Goal: Check status: Check status

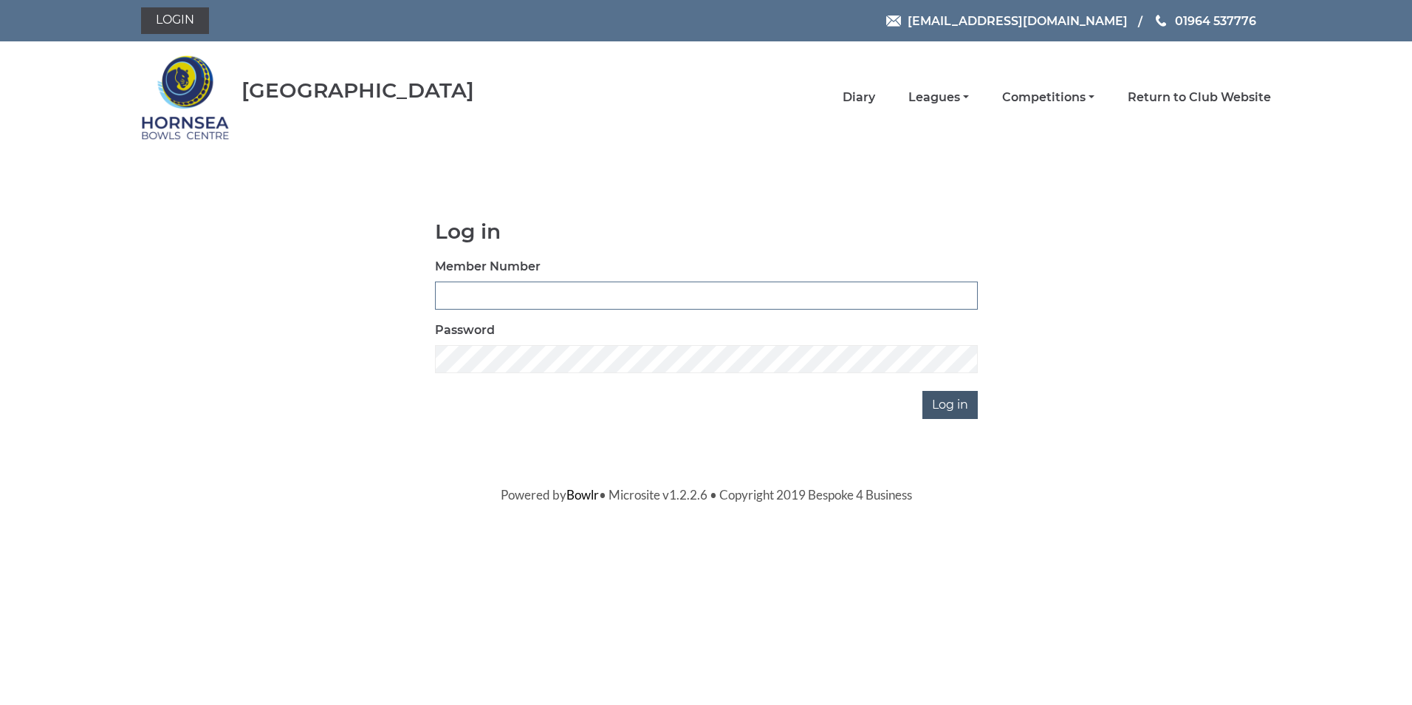
type input "0320"
click at [946, 402] on input "Log in" at bounding box center [949, 405] width 55 height 28
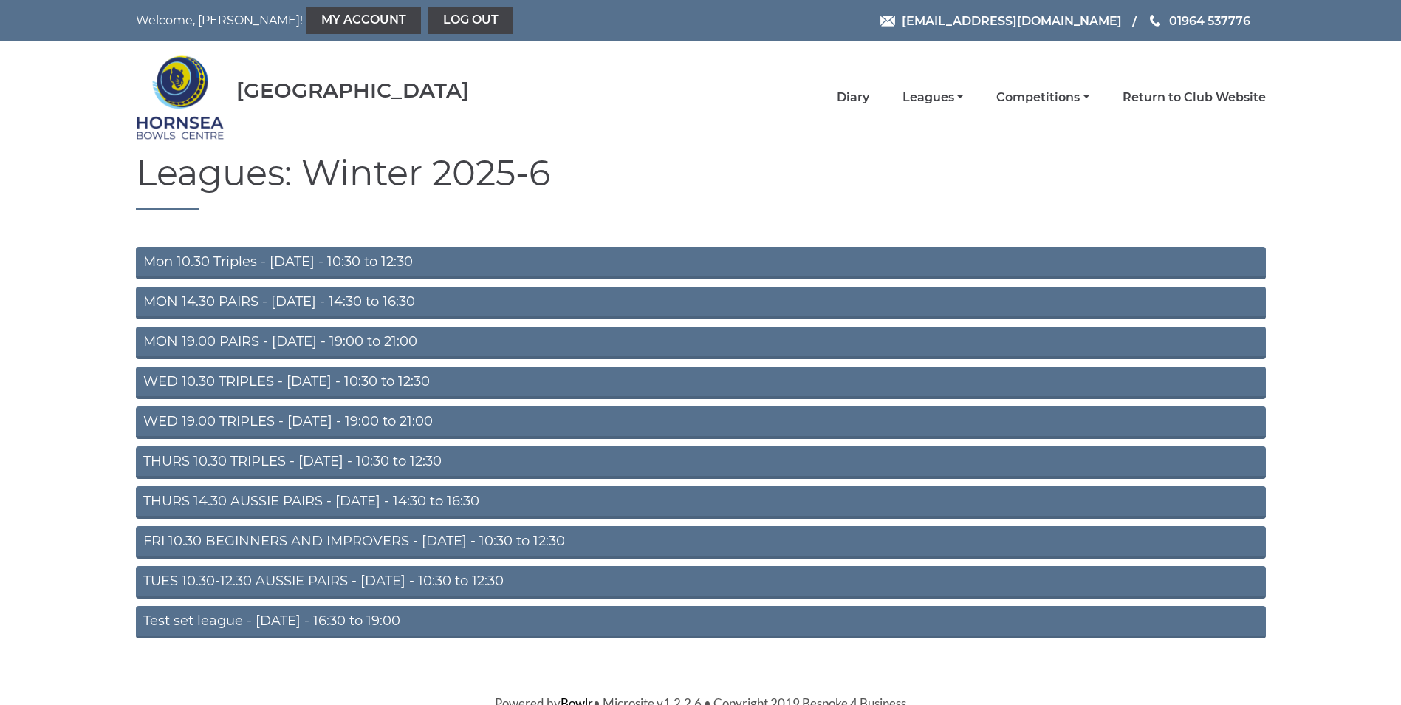
click at [315, 416] on link "WED 19.00 TRIPLES - Wednesday - 19:00 to 21:00" at bounding box center [701, 422] width 1130 height 32
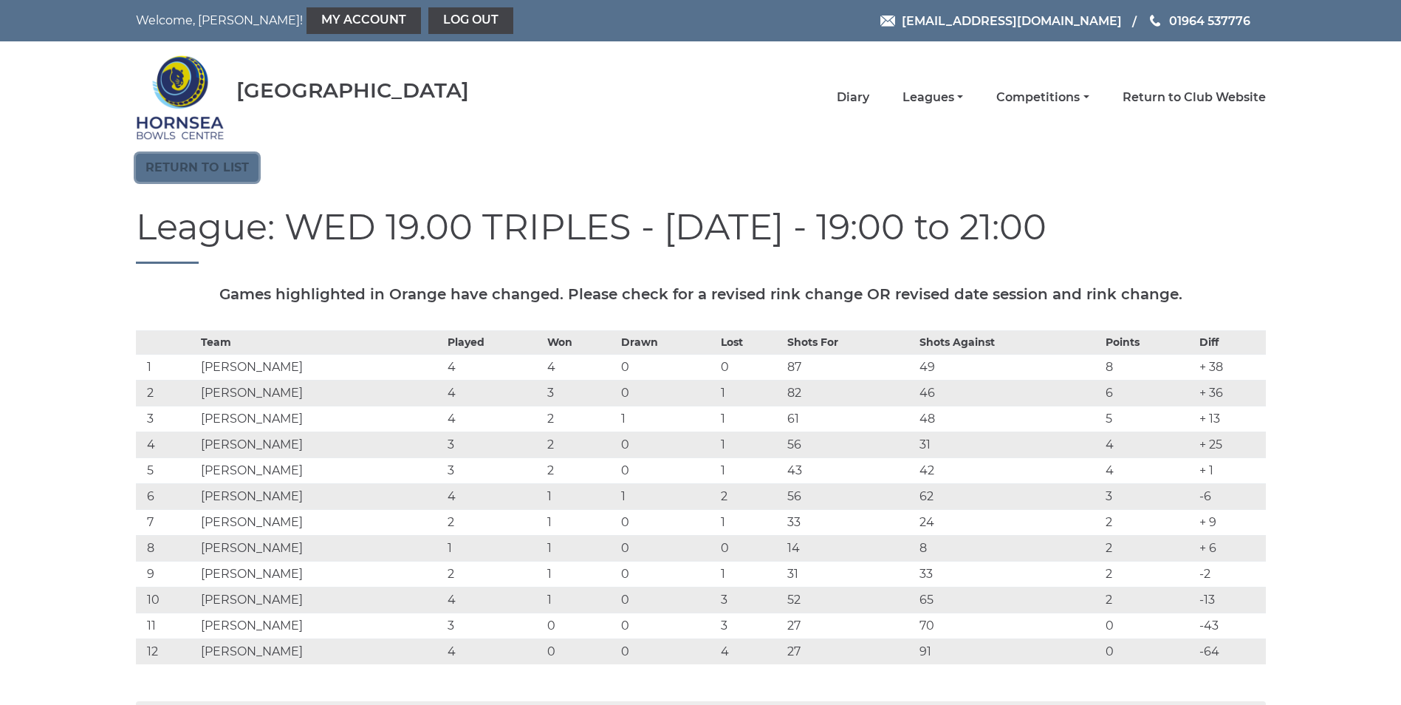
click at [195, 164] on link "Return to list" at bounding box center [197, 168] width 123 height 28
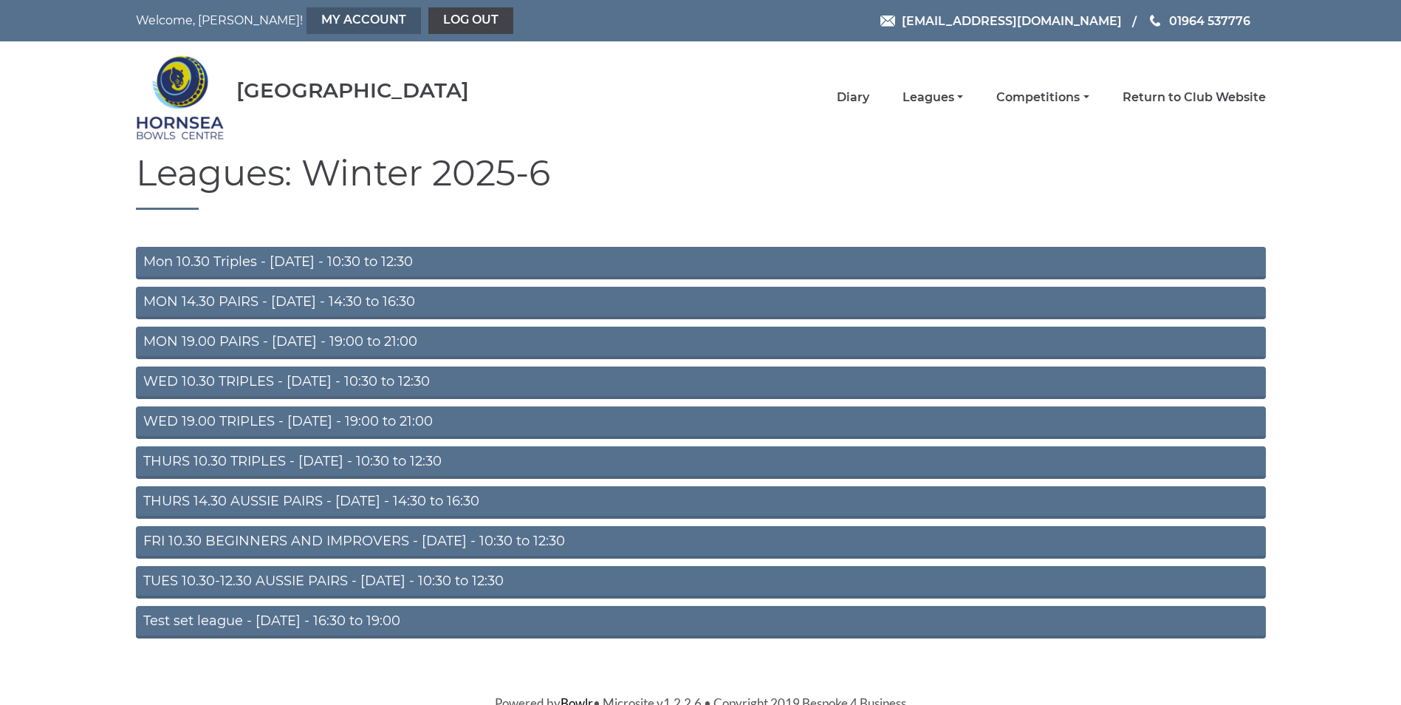
click at [306, 16] on link "My Account" at bounding box center [363, 20] width 114 height 27
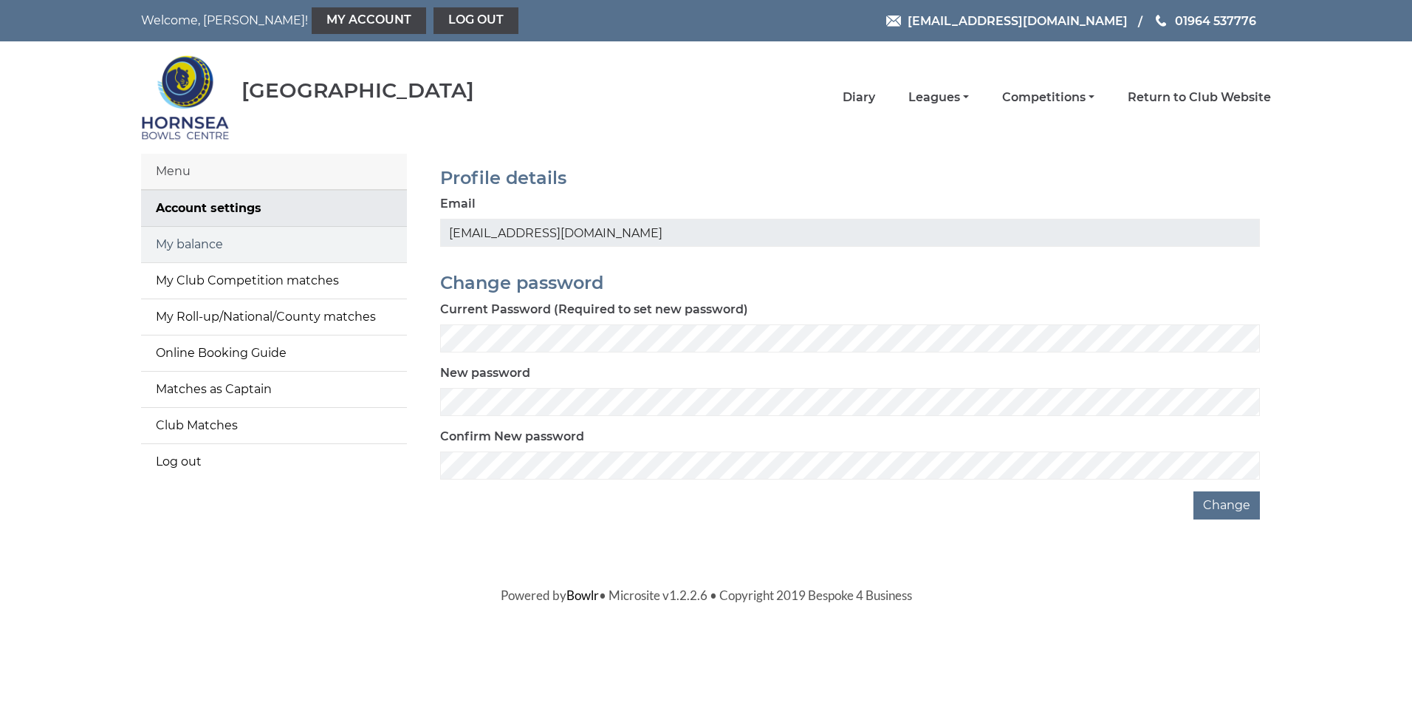
click at [206, 244] on link "My balance" at bounding box center [274, 244] width 266 height 35
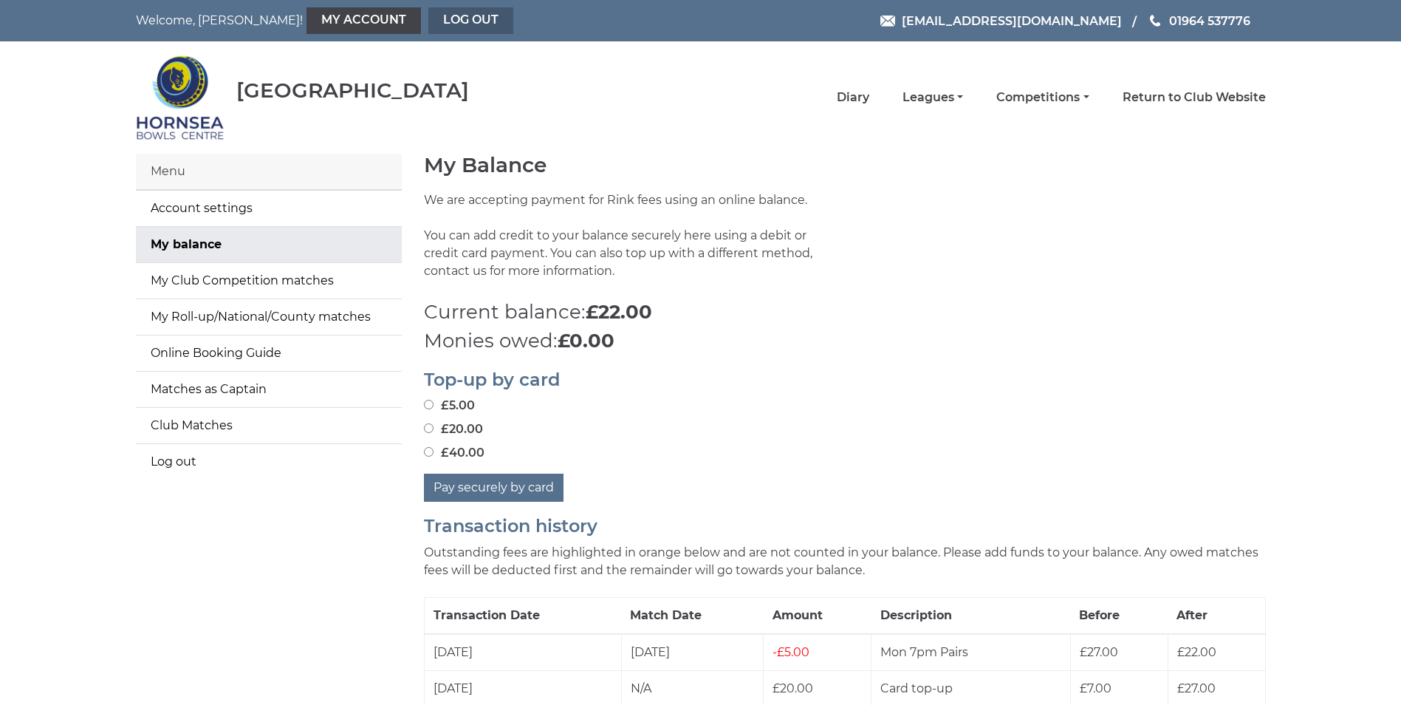
click at [428, 14] on link "Log out" at bounding box center [470, 20] width 85 height 27
